Goal: Task Accomplishment & Management: Use online tool/utility

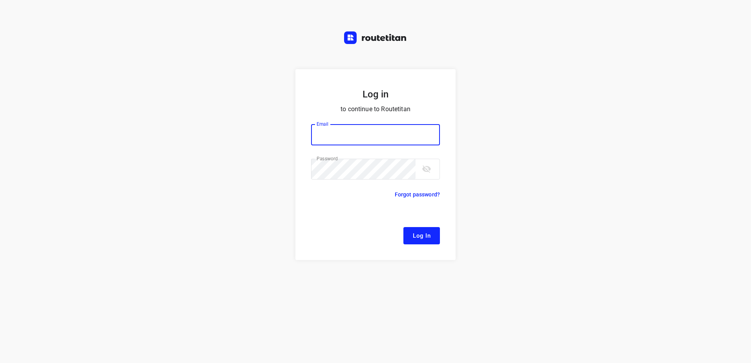
type input "remco@fruitopjewerk.nl"
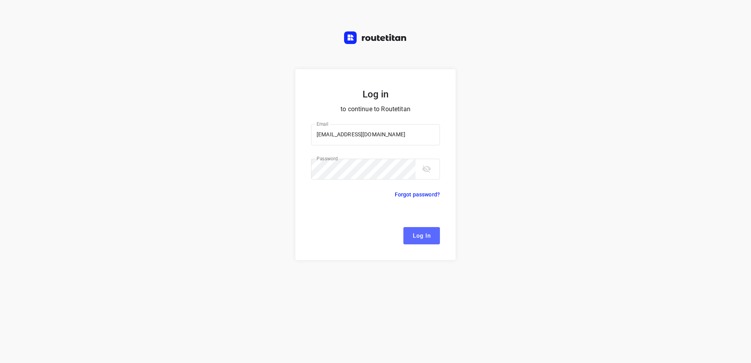
click at [427, 240] on span "Log In" at bounding box center [422, 235] width 18 height 10
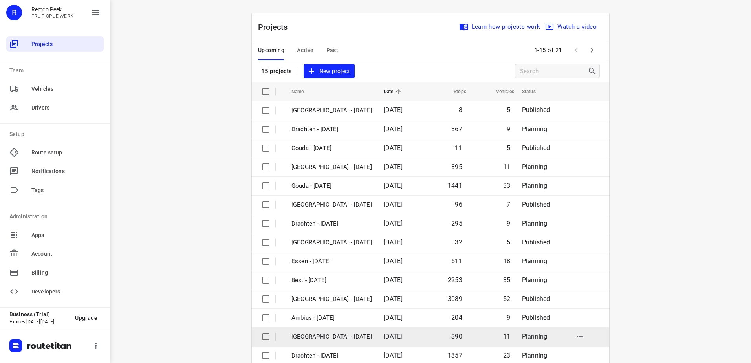
click at [345, 336] on p "[GEOGRAPHIC_DATA] - [DATE]" at bounding box center [331, 336] width 80 height 9
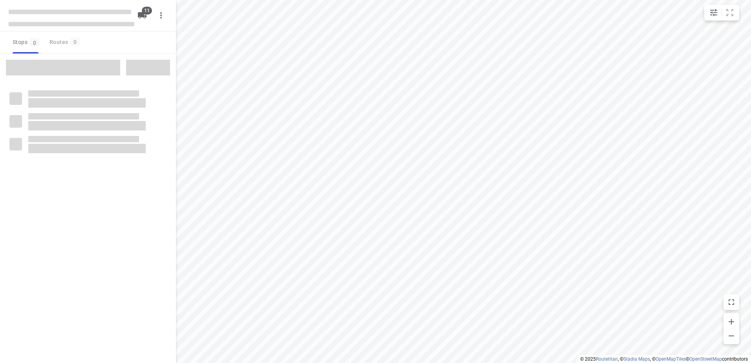
checkbox input "true"
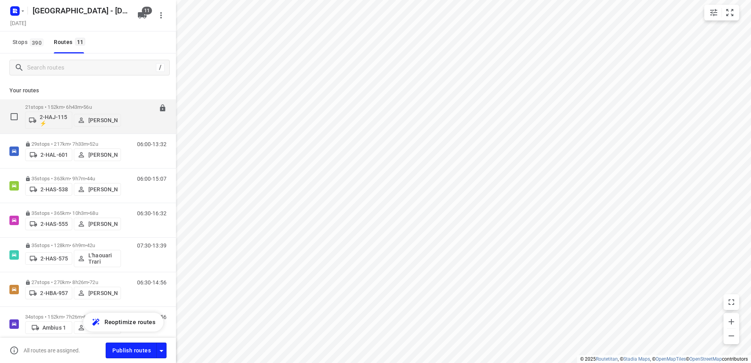
click at [64, 107] on p "21 stops • 152km • 6h43m • 56u" at bounding box center [73, 107] width 96 height 6
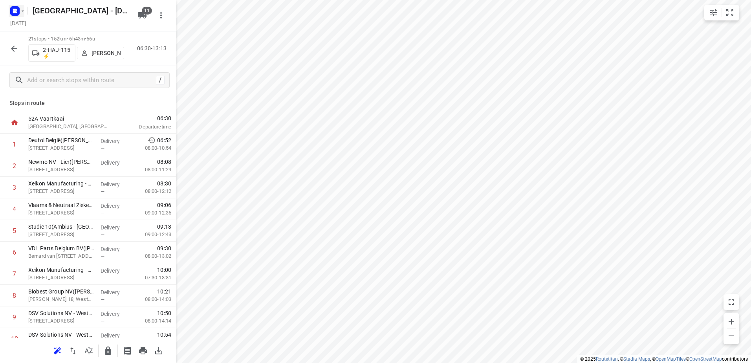
click at [15, 9] on icon "button" at bounding box center [16, 10] width 2 height 2
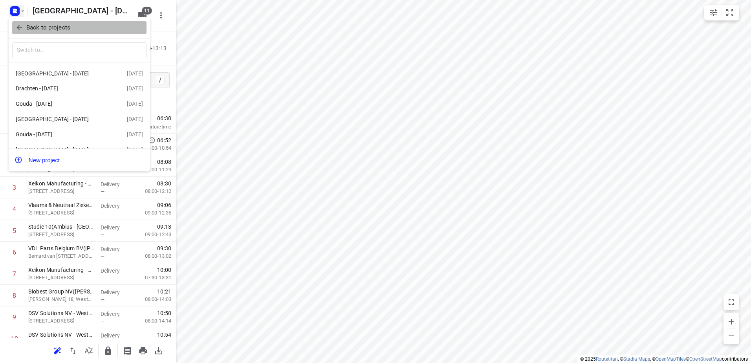
click at [20, 33] on button "Back to projects" at bounding box center [79, 27] width 134 height 13
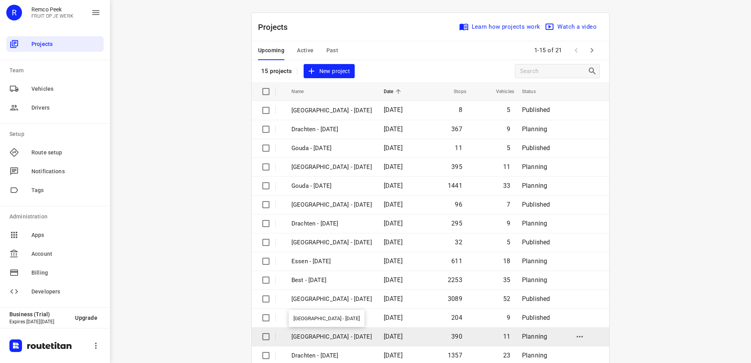
click at [340, 337] on p "[GEOGRAPHIC_DATA] - [DATE]" at bounding box center [331, 336] width 80 height 9
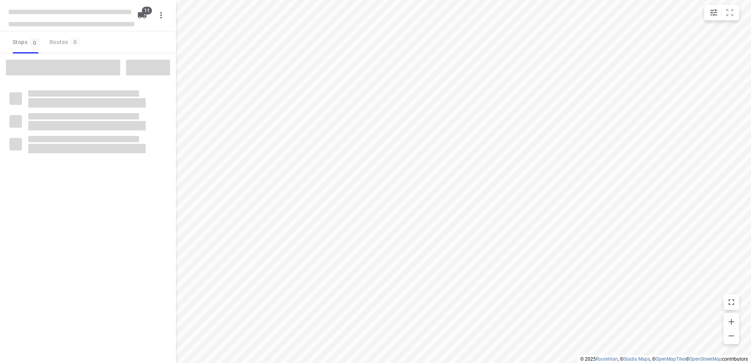
checkbox input "true"
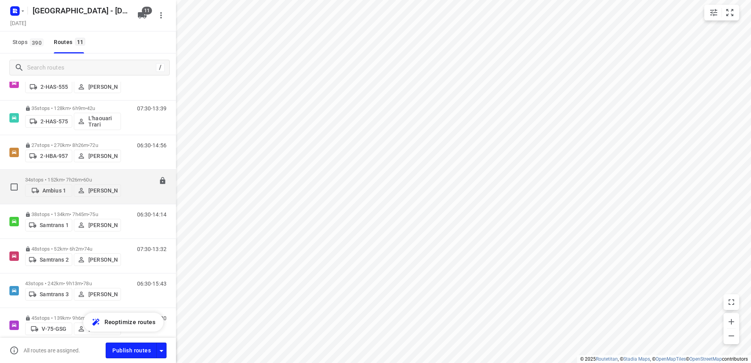
scroll to position [135, 0]
click at [64, 180] on p "34 stops • 152km • 7h26m • 60u" at bounding box center [73, 182] width 96 height 6
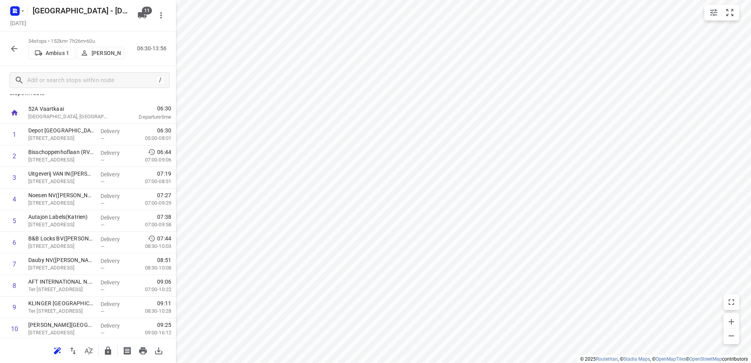
scroll to position [0, 0]
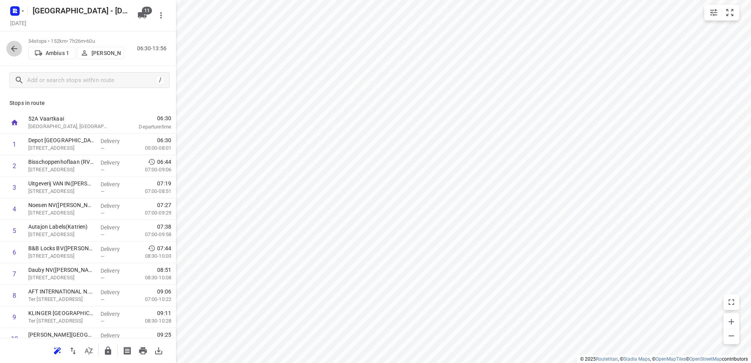
click at [13, 49] on icon "button" at bounding box center [13, 48] width 9 height 9
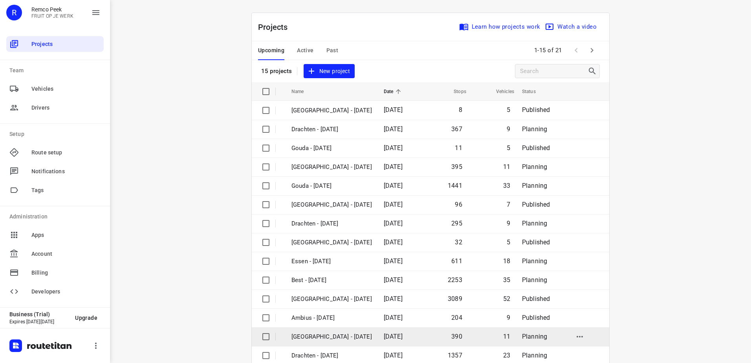
click at [318, 339] on p "[GEOGRAPHIC_DATA] - [DATE]" at bounding box center [331, 336] width 80 height 9
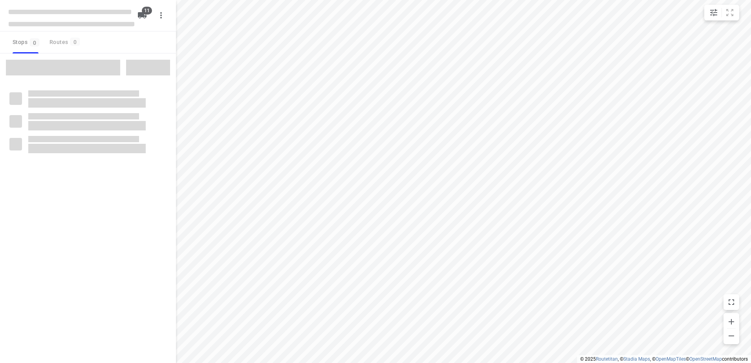
checkbox input "true"
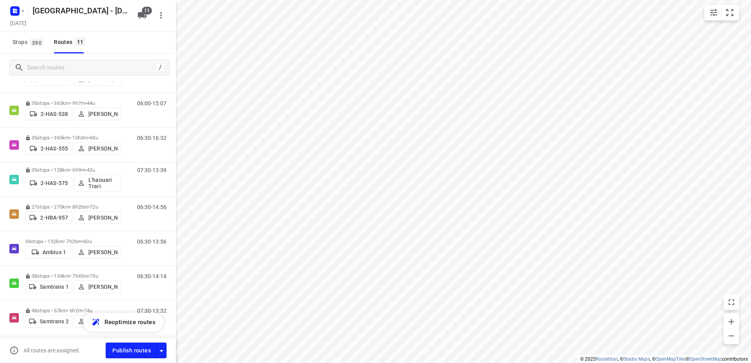
scroll to position [76, 0]
click at [83, 238] on span "•" at bounding box center [83, 241] width 2 height 6
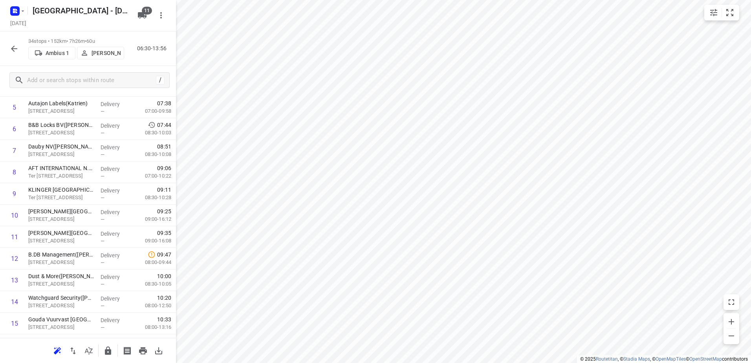
scroll to position [126, 0]
